Goal: Task Accomplishment & Management: Manage account settings

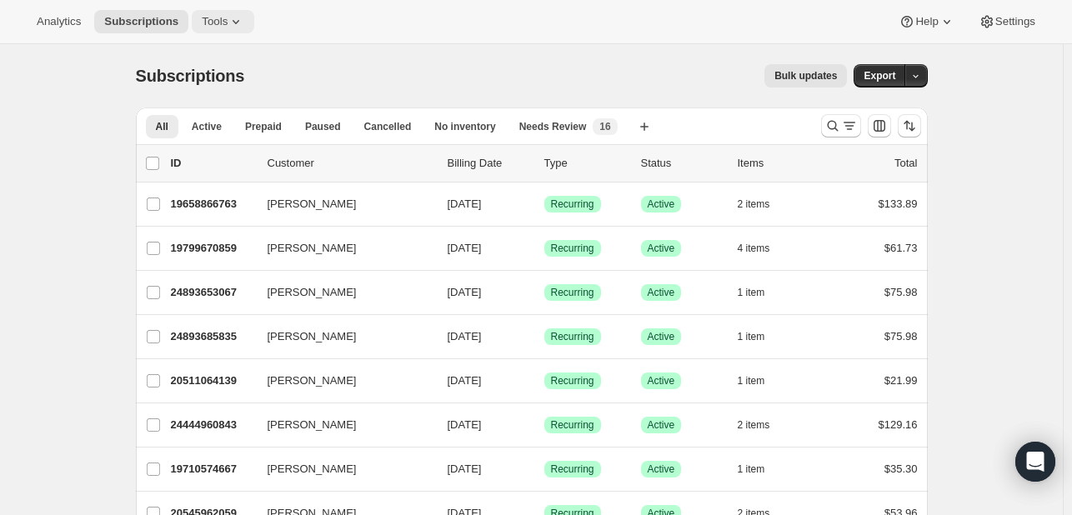
click at [202, 28] on span "Tools" at bounding box center [215, 21] width 26 height 13
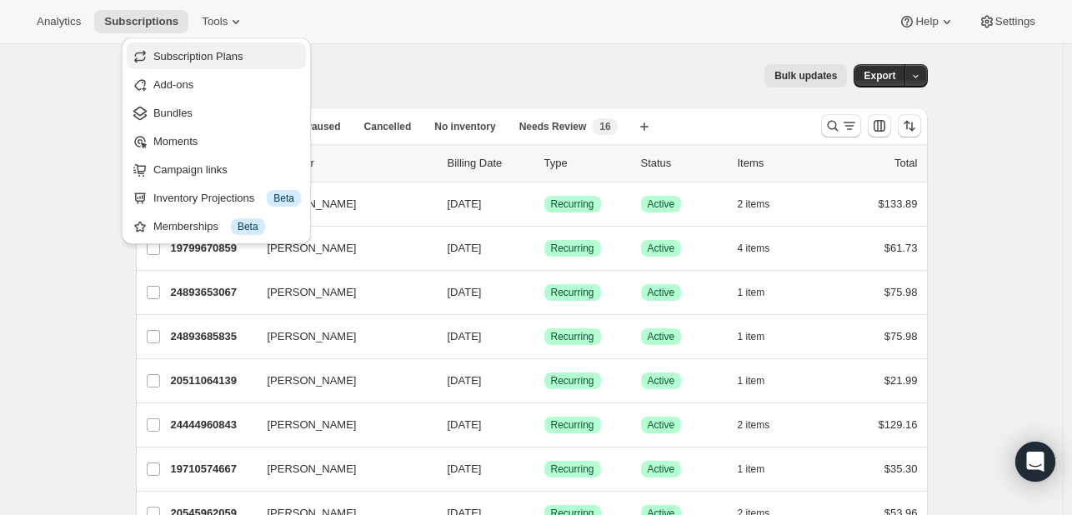
click at [203, 52] on span "Subscription Plans" at bounding box center [198, 56] width 90 height 13
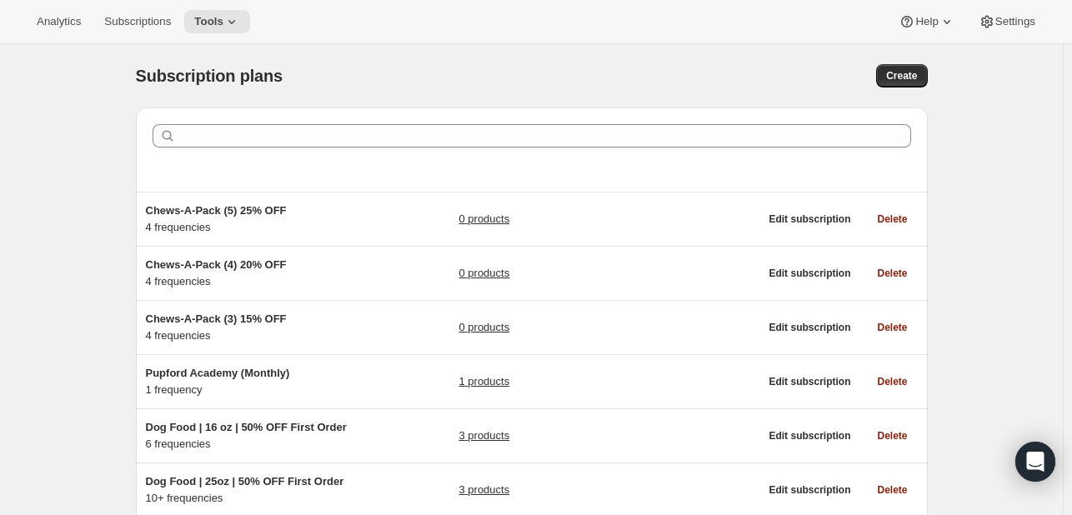
scroll to position [347, 0]
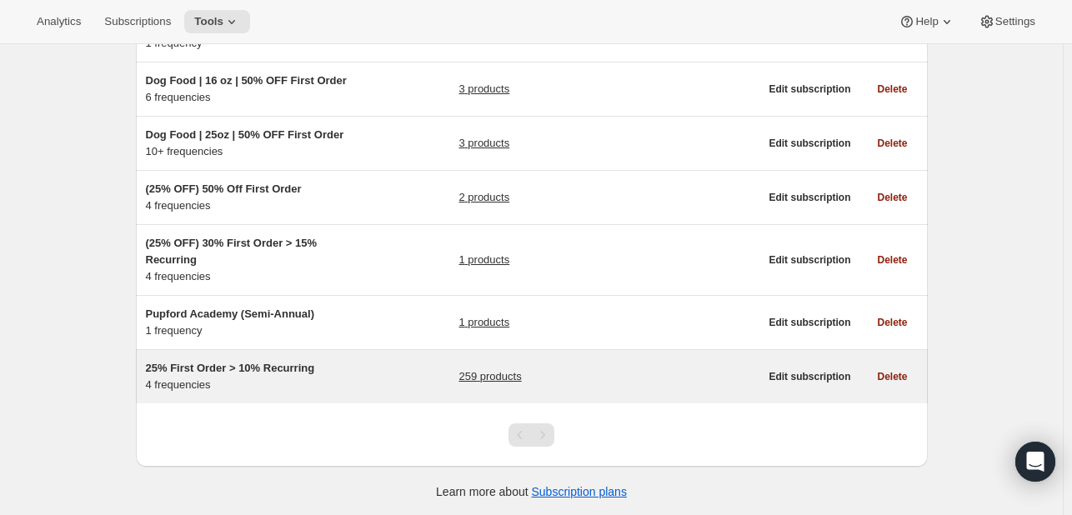
click at [290, 369] on span "25% First Order > 10% Recurring" at bounding box center [230, 368] width 169 height 13
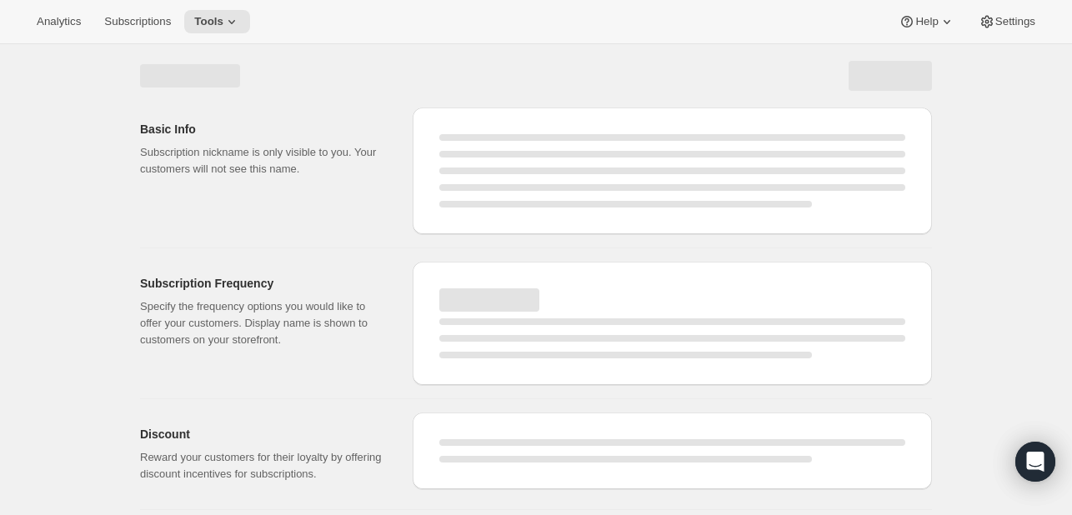
select select "WEEK"
select select "MONTH"
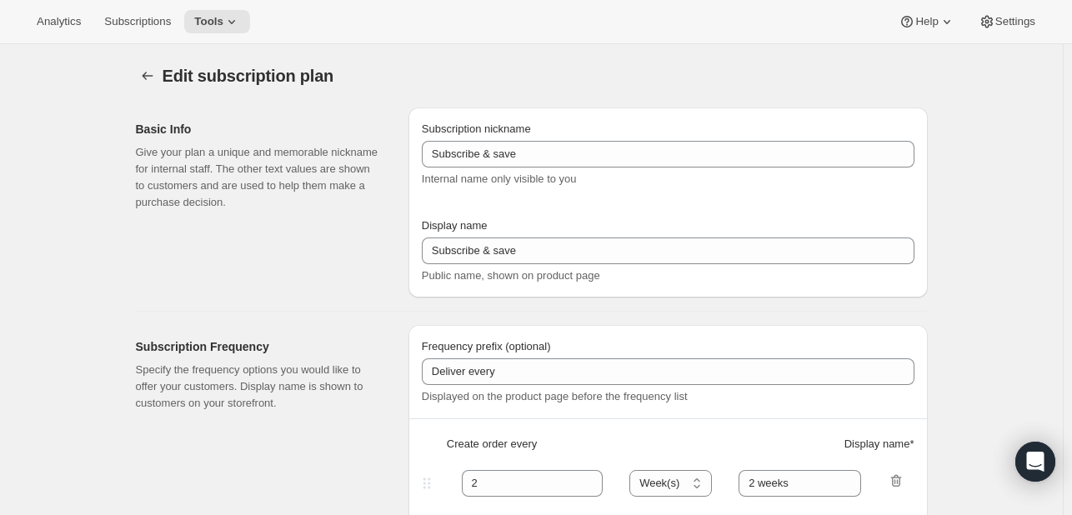
type input "25% First Order > 10% Recurring"
type input "Subscribe & Save"
select select "WEEK"
select select "MONTH"
click at [147, 73] on icon "Subscription plans" at bounding box center [147, 76] width 17 height 17
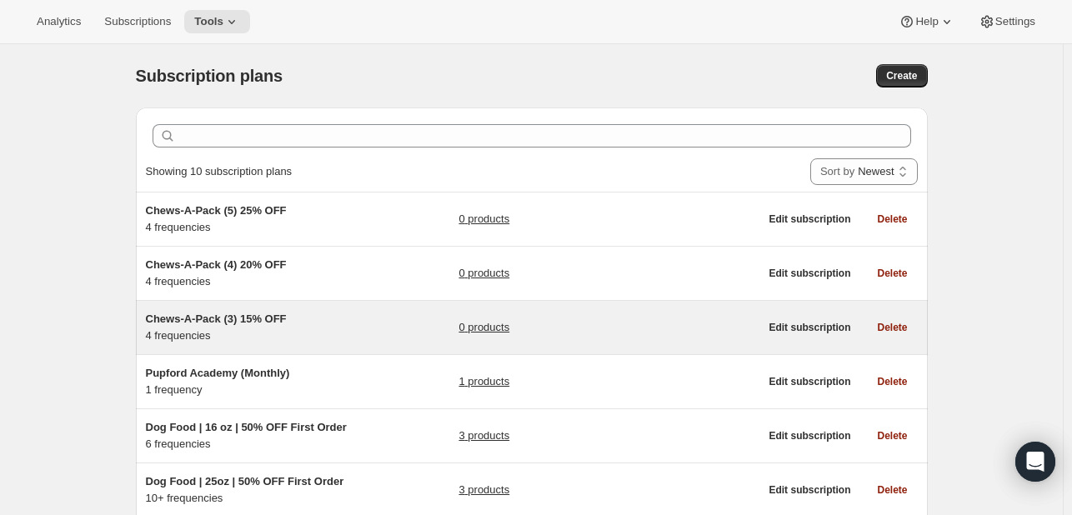
scroll to position [88, 0]
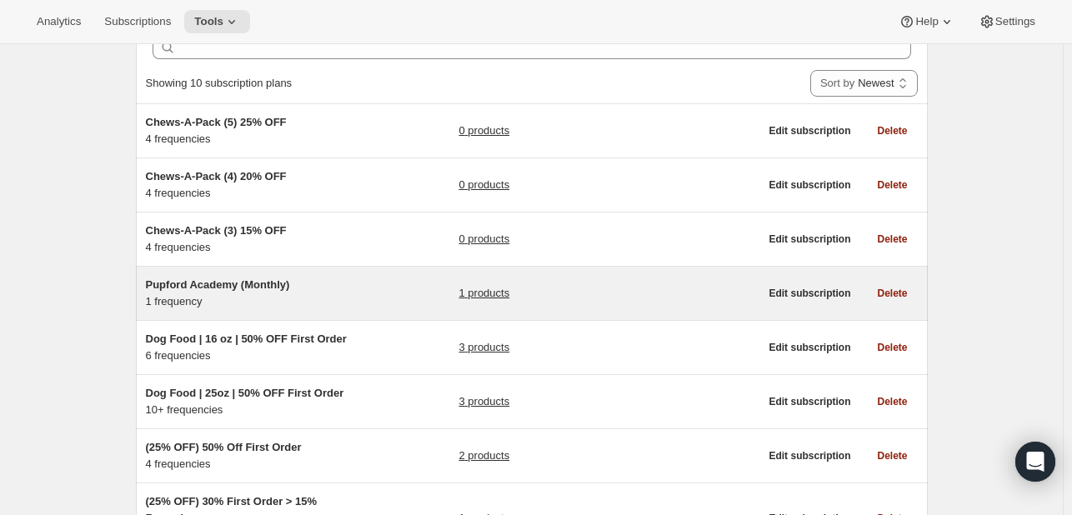
click at [383, 292] on div "Pupford Academy (Monthly) 1 frequency 1 products" at bounding box center [453, 293] width 614 height 33
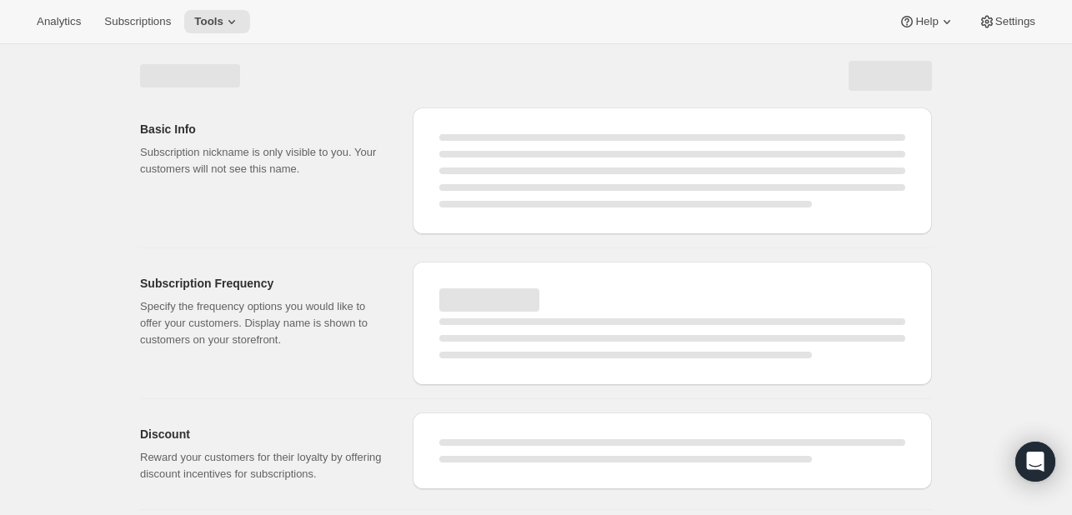
select select "WEEK"
select select "MONTH"
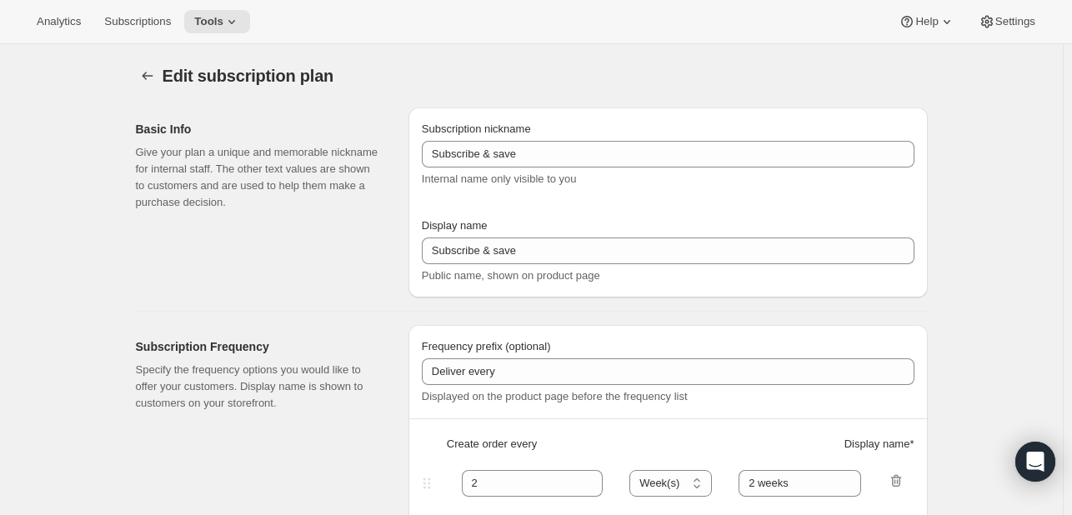
type input "Pupford Academy (Monthly)"
type input "Get Full Access"
type input "1"
type input "Every 1 month"
type input "10"
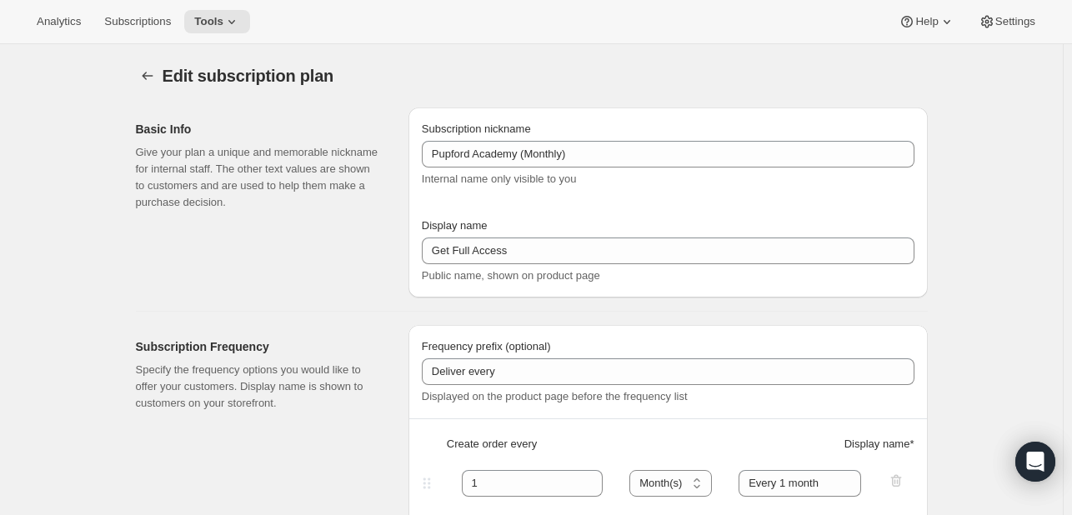
scroll to position [195, 0]
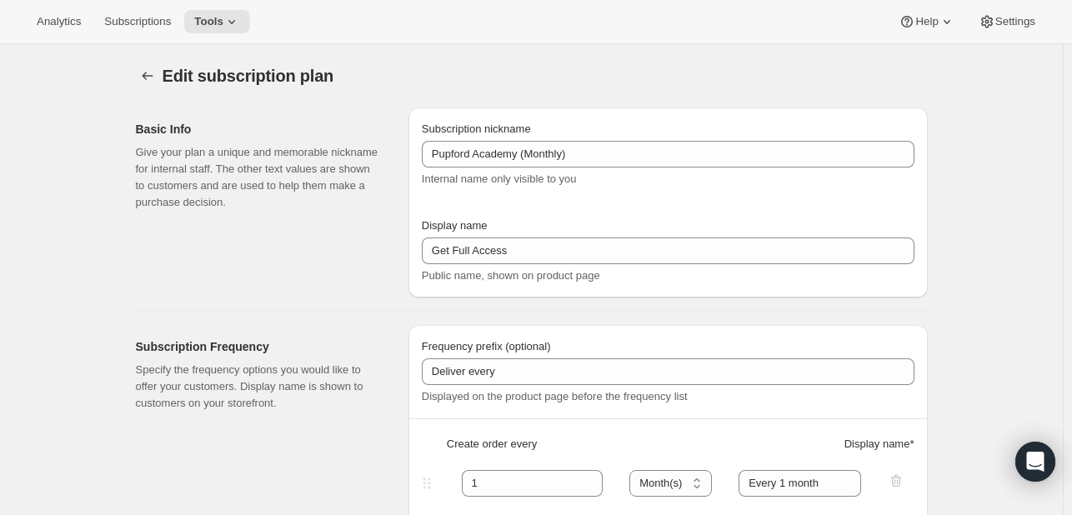
click at [139, 79] on button "Subscription plans" at bounding box center [147, 75] width 23 height 23
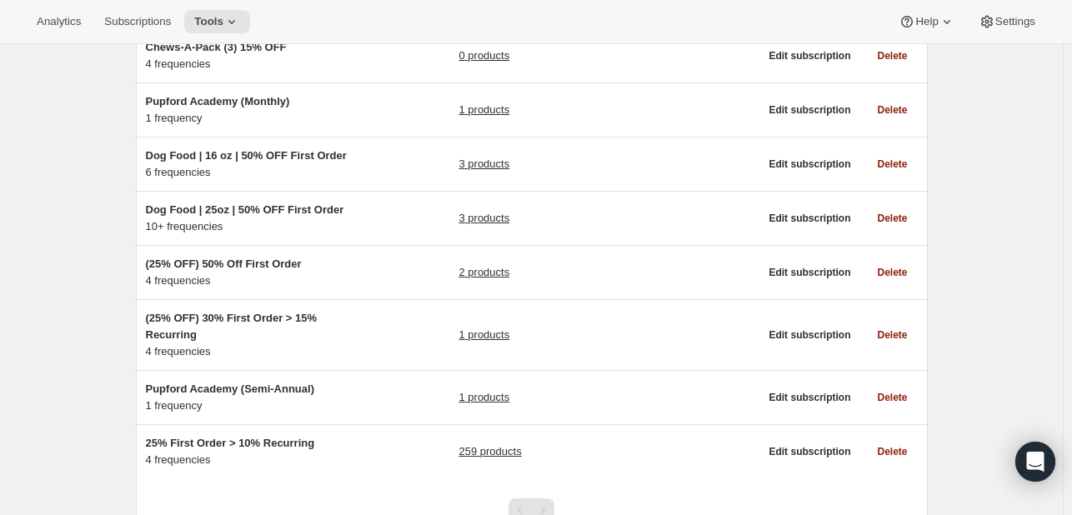
scroll to position [347, 0]
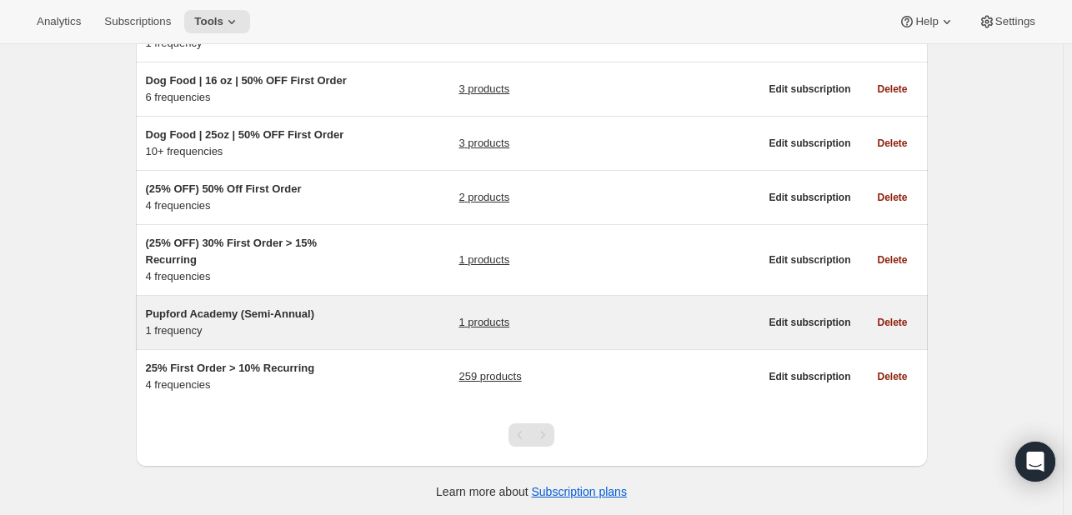
click at [309, 324] on div "Pupford Academy (Semi-Annual) 1 frequency" at bounding box center [250, 322] width 208 height 33
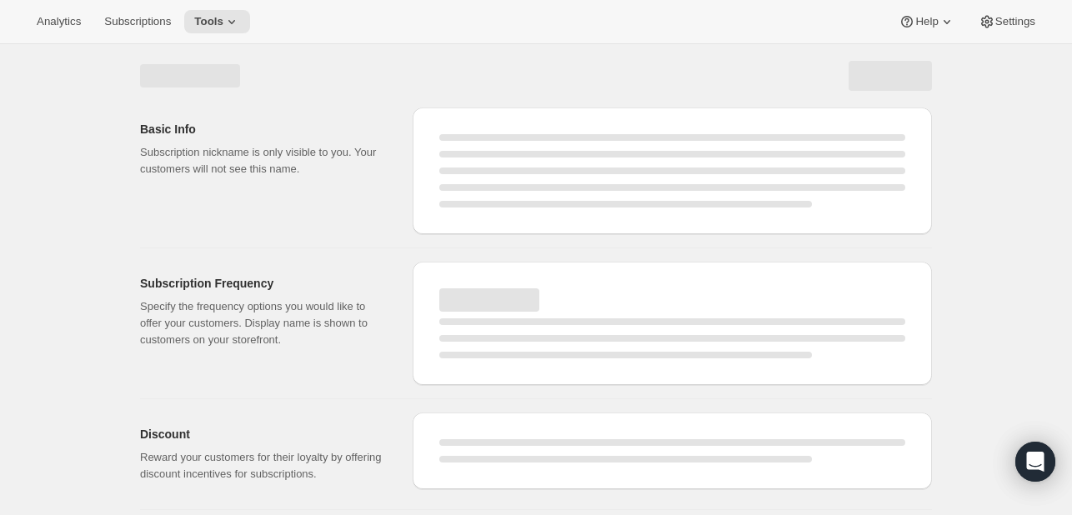
select select "WEEK"
select select "MONTH"
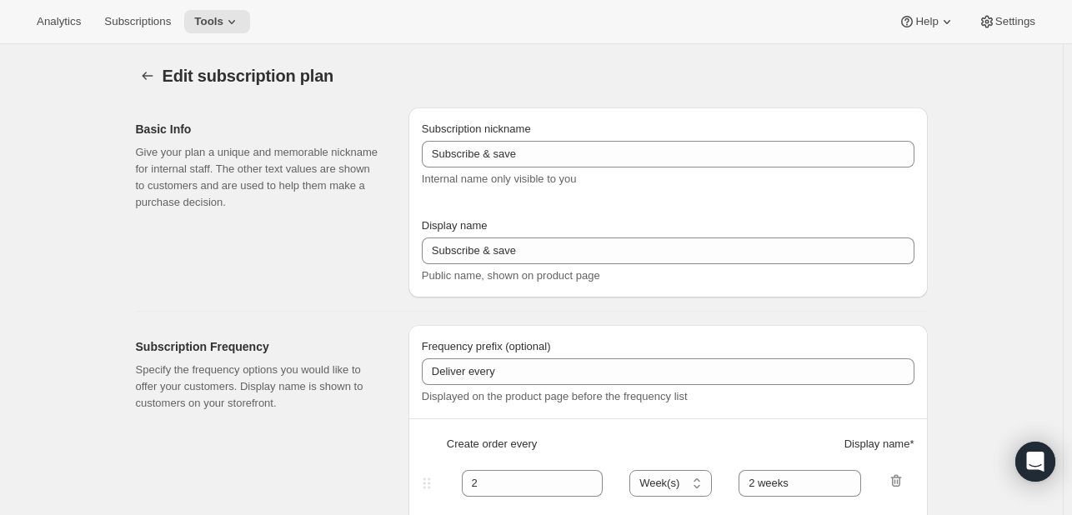
type input "Pupford Academy (Semi-Annual)"
type input "6"
type input "Every 6 Months"
select select "FIXED_AMOUNT"
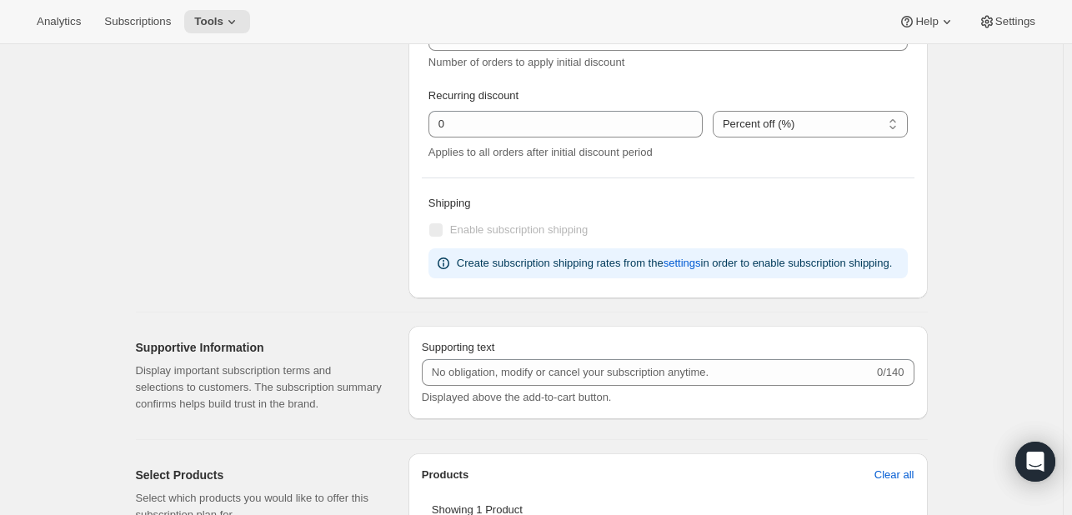
scroll to position [707, 0]
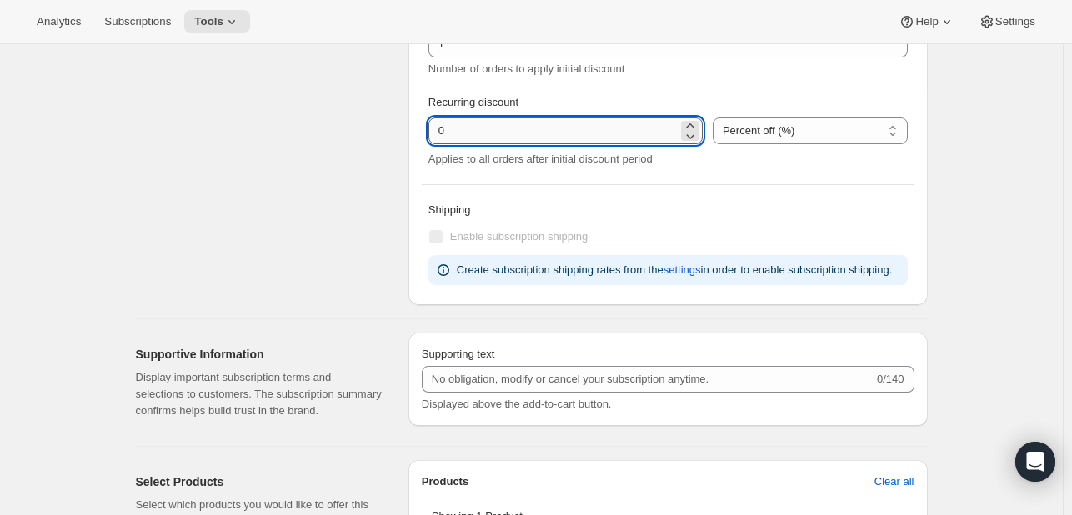
click at [591, 139] on input "integer" at bounding box center [553, 131] width 249 height 27
type input "50"
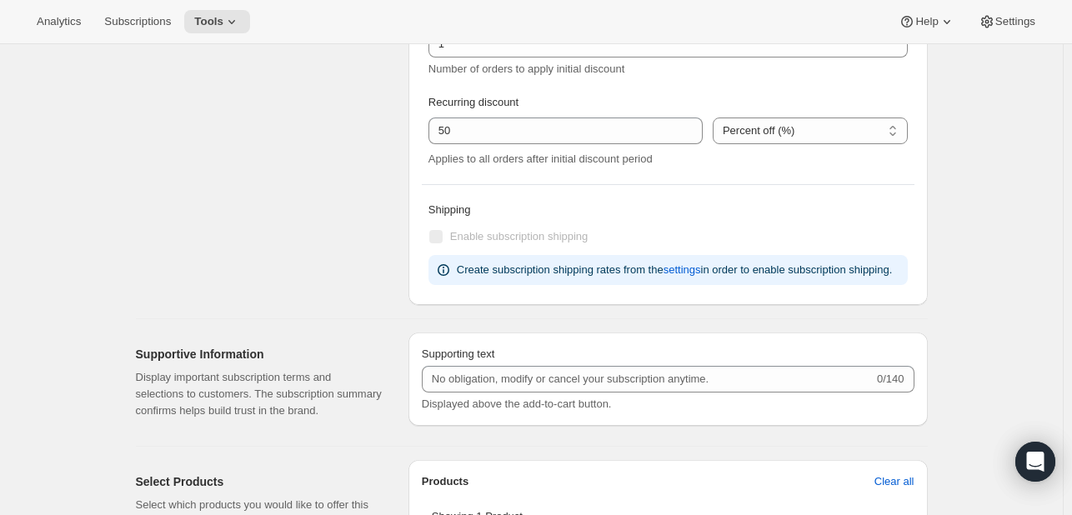
select select "MONTH"
select select "FIXED_AMOUNT"
type input "50"
